Goal: Transaction & Acquisition: Book appointment/travel/reservation

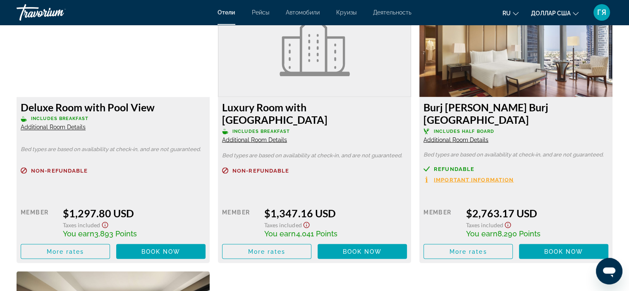
scroll to position [1443, 0]
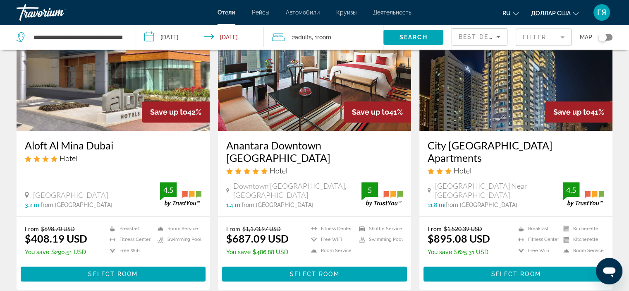
scroll to position [398, 0]
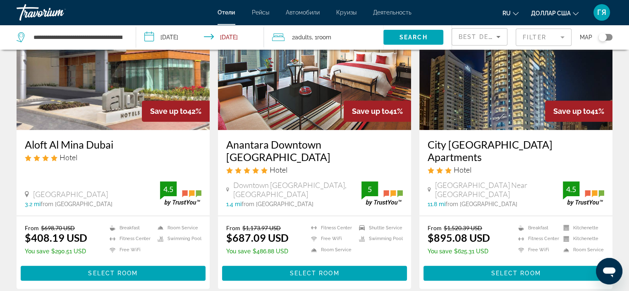
click at [321, 152] on div "Anantara Downtown [GEOGRAPHIC_DATA] Hotel" at bounding box center [314, 159] width 177 height 42
click at [314, 107] on img "Основное содержание" at bounding box center [314, 64] width 193 height 132
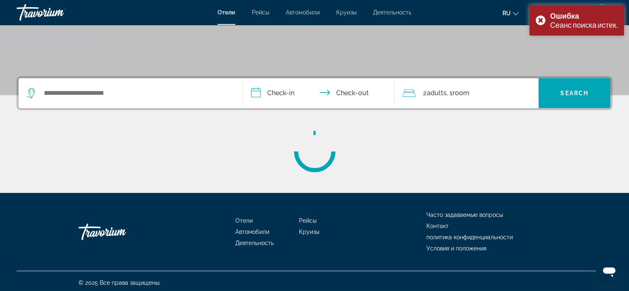
scroll to position [154, 0]
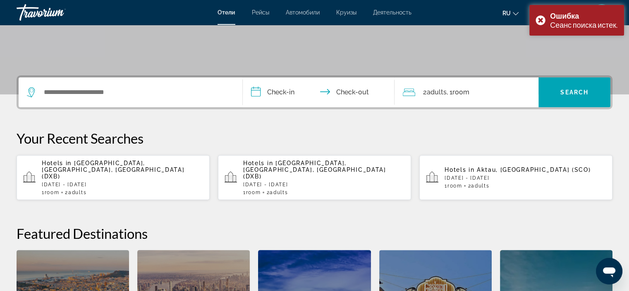
click at [114, 162] on span "[GEOGRAPHIC_DATA], [GEOGRAPHIC_DATA], [GEOGRAPHIC_DATA] (DXB)" at bounding box center [113, 170] width 143 height 20
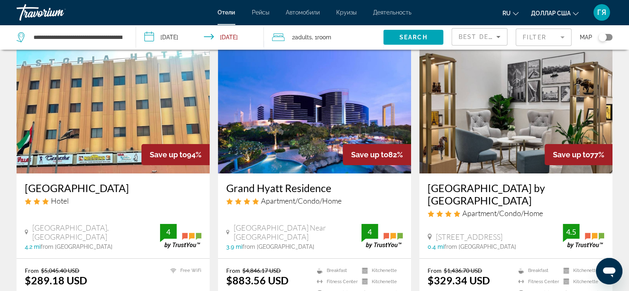
scroll to position [36, 0]
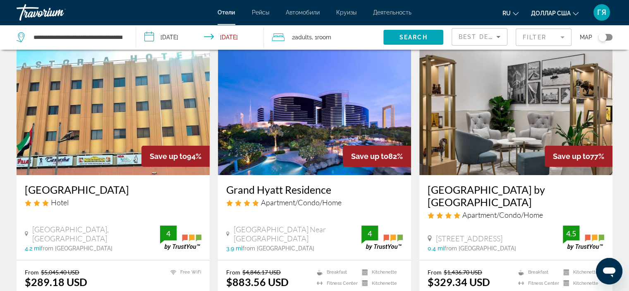
click at [99, 110] on img "Основное содержание" at bounding box center [113, 109] width 193 height 132
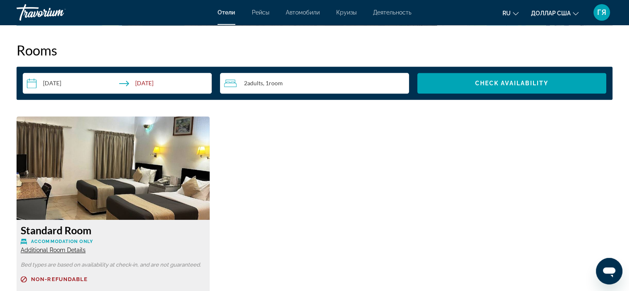
scroll to position [1057, 0]
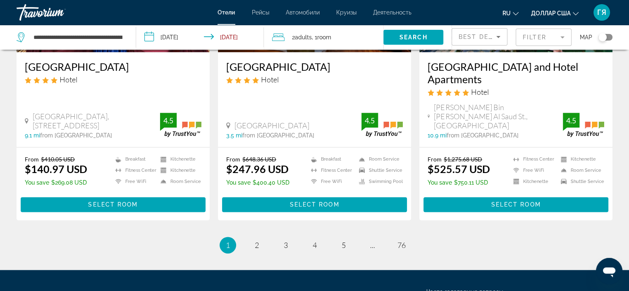
scroll to position [1088, 0]
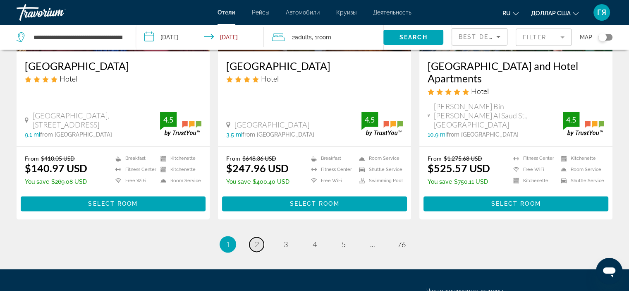
click at [256, 240] on span "2" at bounding box center [257, 244] width 4 height 9
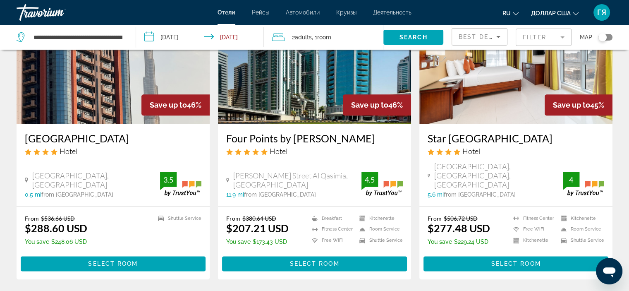
scroll to position [1037, 0]
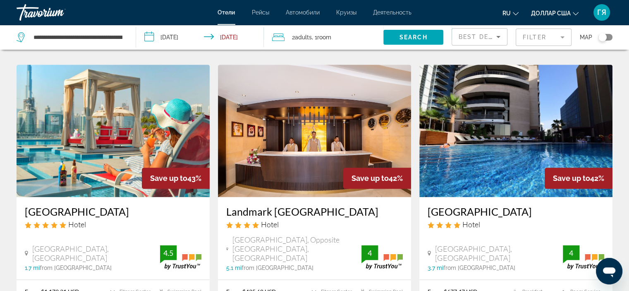
scroll to position [945, 0]
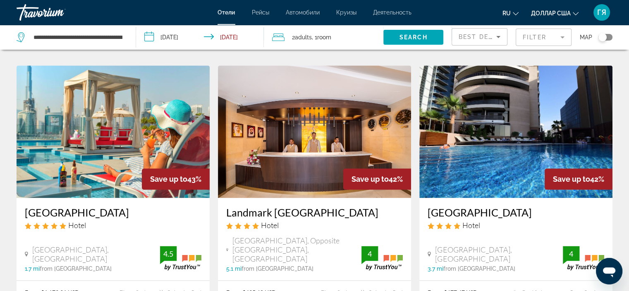
click at [104, 105] on img "Основное содержание" at bounding box center [113, 131] width 193 height 132
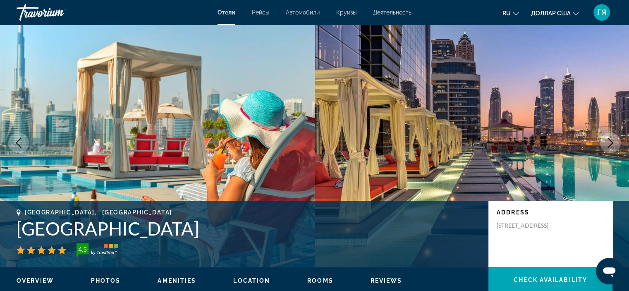
scroll to position [7, 0]
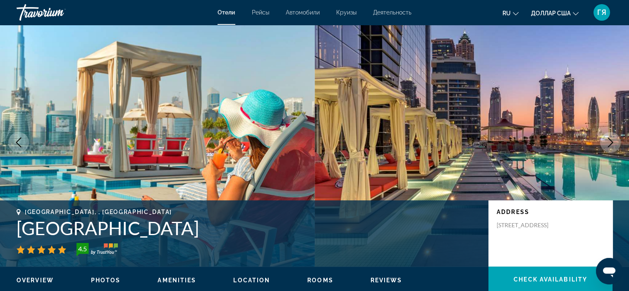
drag, startPoint x: 12, startPoint y: 226, endPoint x: 281, endPoint y: 226, distance: 268.9
click at [281, 226] on div "[GEOGRAPHIC_DATA], , [GEOGRAPHIC_DATA] 4.5 Address [STREET_ADDRESS]" at bounding box center [314, 234] width 629 height 50
copy h1 "[GEOGRAPHIC_DATA]"
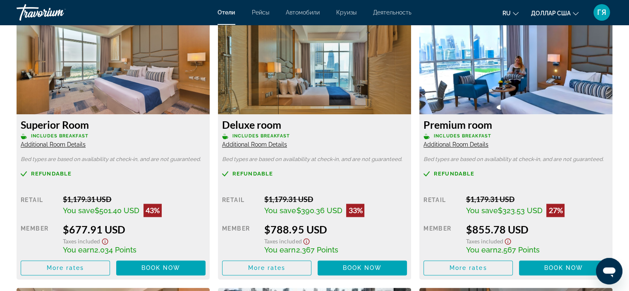
scroll to position [1162, 0]
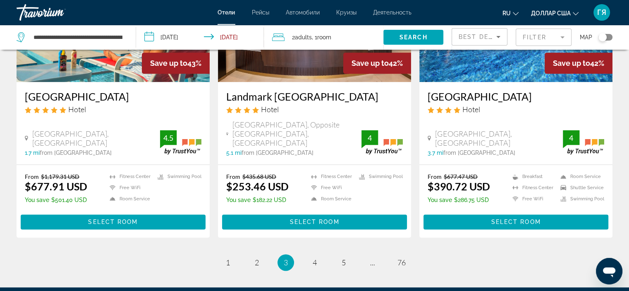
scroll to position [1064, 0]
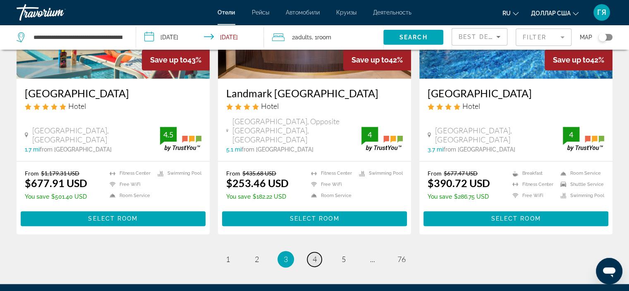
click at [316, 254] on span "4" at bounding box center [315, 258] width 4 height 9
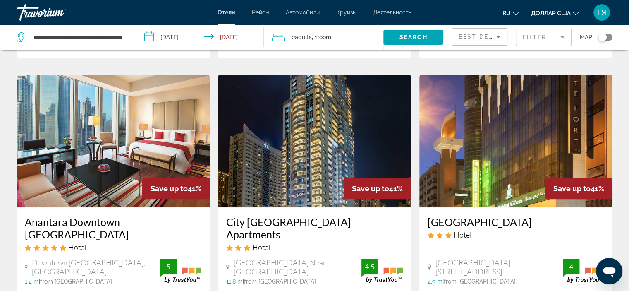
scroll to position [320, 0]
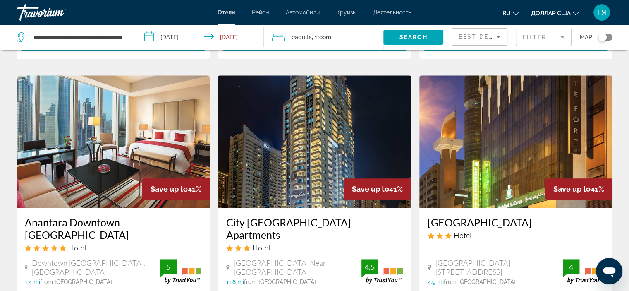
click at [167, 134] on img "Основное содержание" at bounding box center [113, 141] width 193 height 132
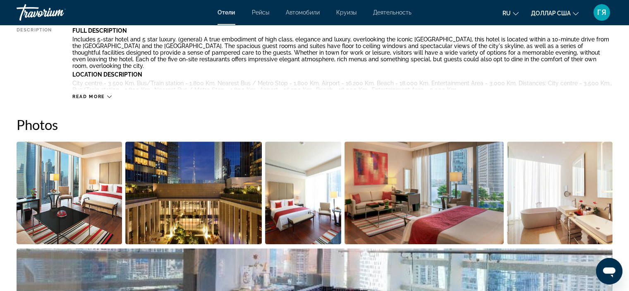
scroll to position [336, 0]
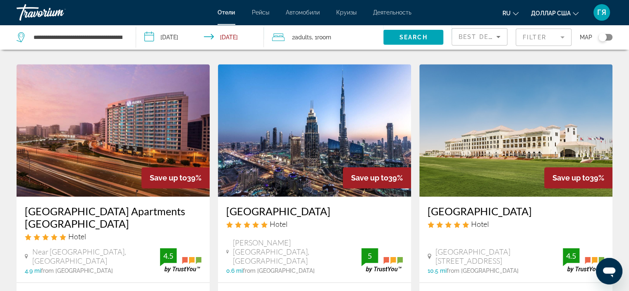
scroll to position [939, 0]
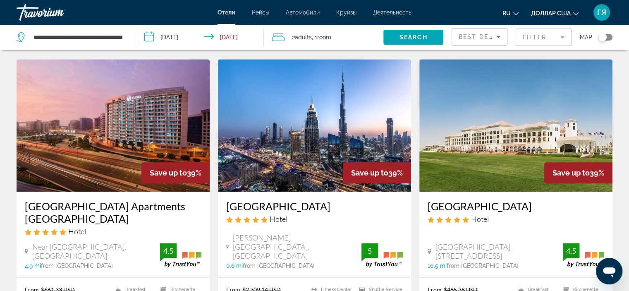
click at [275, 152] on img "Основное содержание" at bounding box center [314, 125] width 193 height 132
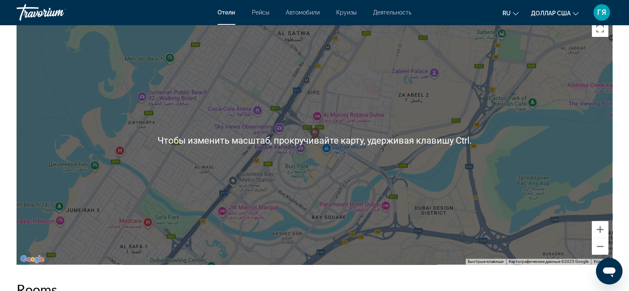
scroll to position [821, 0]
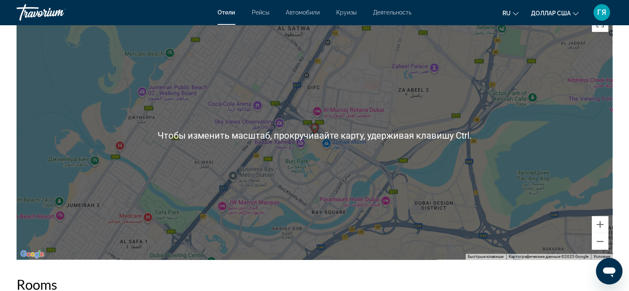
click at [254, 190] on div "Чтобы активировать перетаскивание с помощью клавиатуры, нажмите Alt + Ввод. Пос…" at bounding box center [315, 135] width 596 height 248
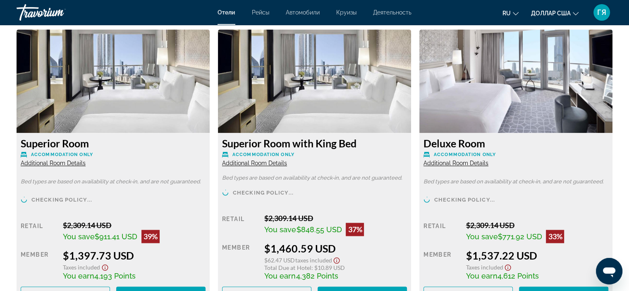
scroll to position [1153, 0]
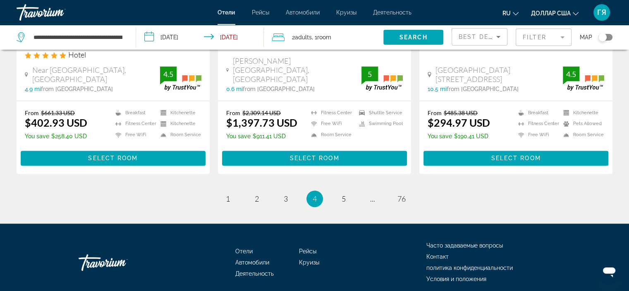
scroll to position [1115, 0]
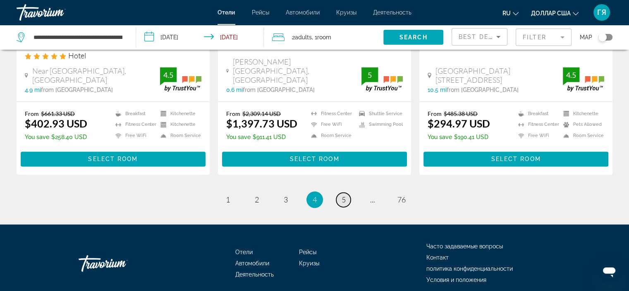
click at [343, 195] on span "5" at bounding box center [344, 199] width 4 height 9
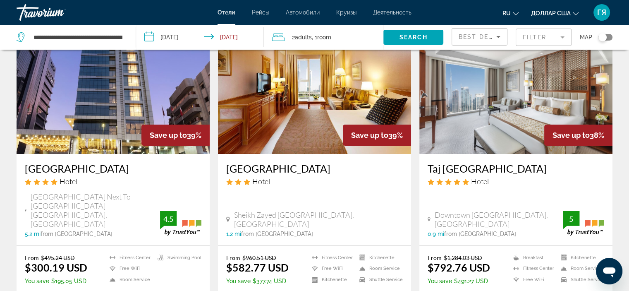
scroll to position [58, 0]
click at [491, 135] on img "Основное содержание" at bounding box center [515, 87] width 193 height 132
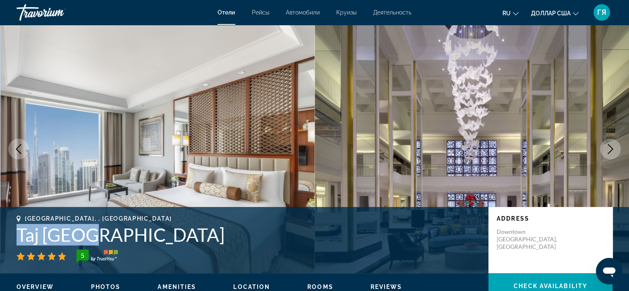
drag, startPoint x: 16, startPoint y: 233, endPoint x: 99, endPoint y: 236, distance: 83.2
click at [99, 236] on div "[GEOGRAPHIC_DATA], , [GEOGRAPHIC_DATA] Taj [GEOGRAPHIC_DATA] 5 Address [STREET_…" at bounding box center [314, 240] width 629 height 50
copy h1 "Taj [GEOGRAPHIC_DATA]"
